Goal: Check status: Check status

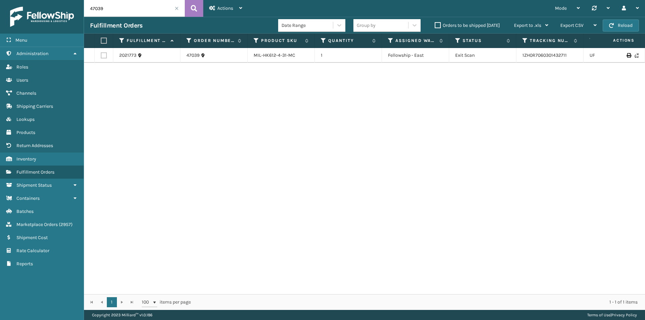
click at [75, 0] on div "Menu Administration Roles Users Channels Shipping Carriers Lookups Products Ret…" at bounding box center [322, 0] width 645 height 0
type input "200013453500203"
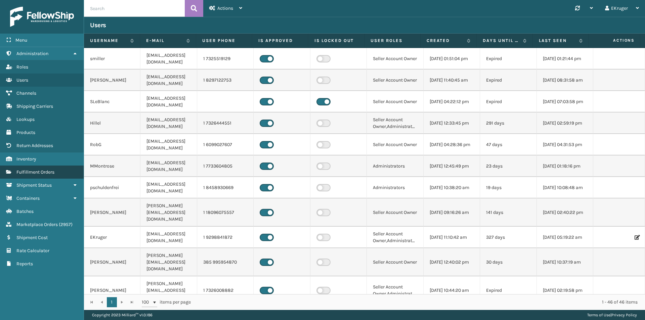
click at [45, 173] on span "Fulfillment Orders" at bounding box center [35, 172] width 38 height 6
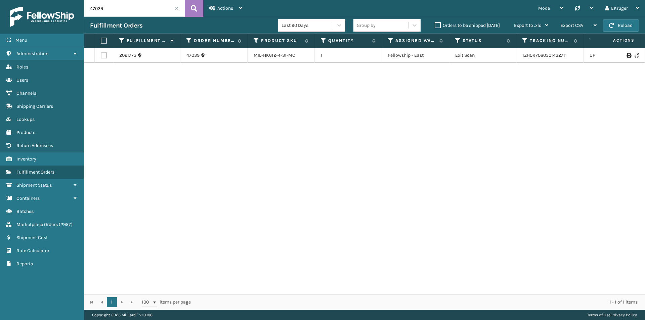
drag, startPoint x: 112, startPoint y: 7, endPoint x: 57, endPoint y: 13, distance: 55.0
click at [57, 0] on div "Menu Administration Roles Users Channels Shipping Carriers Lookups Products Ret…" at bounding box center [322, 0] width 645 height 0
paste input "200013453500203"
type input "200013453500203"
click at [528, 56] on link "883703199690" at bounding box center [538, 55] width 32 height 6
